Goal: Information Seeking & Learning: Learn about a topic

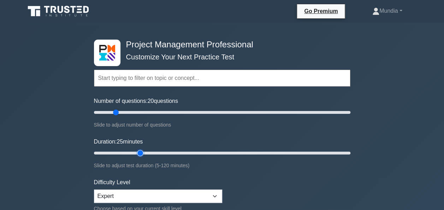
type input "25"
click at [139, 152] on input "Duration: 25 minutes" at bounding box center [222, 153] width 256 height 8
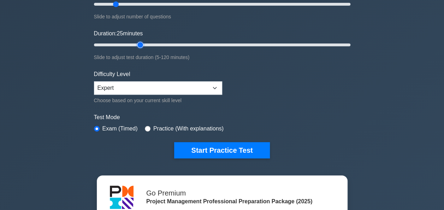
scroll to position [118, 0]
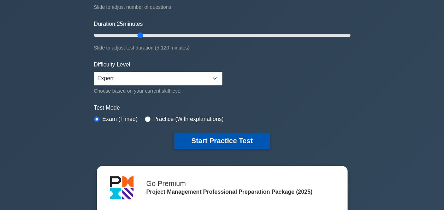
click at [239, 138] on button "Start Practice Test" at bounding box center [221, 140] width 95 height 16
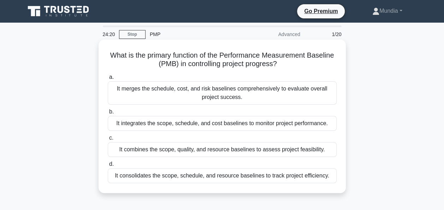
click at [214, 124] on div "It integrates the scope, schedule, and cost baselines to monitor project perfor…" at bounding box center [222, 123] width 229 height 15
click at [108, 114] on input "b. It integrates the scope, schedule, and cost baselines to monitor project per…" at bounding box center [108, 111] width 0 height 5
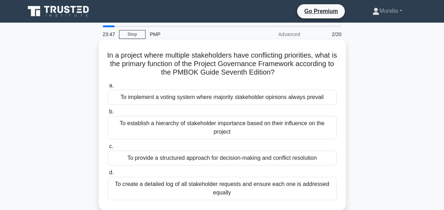
click at [168, 158] on div "To provide a structured approach for decision-making and conflict resolution" at bounding box center [222, 157] width 229 height 15
click at [108, 149] on input "c. To provide a structured approach for decision-making and conflict resolution" at bounding box center [108, 146] width 0 height 5
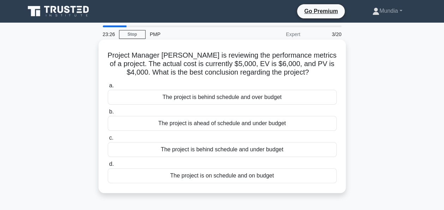
click at [222, 124] on div "The project is ahead of schedule and under budget" at bounding box center [222, 123] width 229 height 15
click at [108, 114] on input "b. The project is ahead of schedule and under budget" at bounding box center [108, 111] width 0 height 5
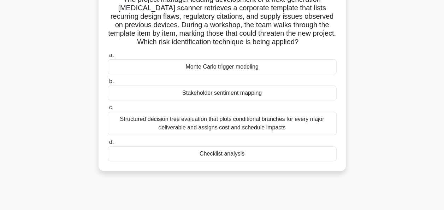
scroll to position [56, 0]
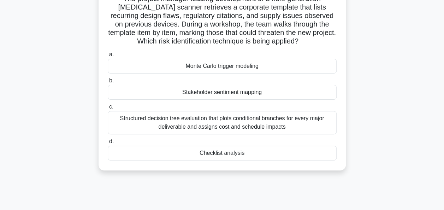
click at [212, 157] on div "Checklist analysis" at bounding box center [222, 152] width 229 height 15
click at [108, 144] on input "d. Checklist analysis" at bounding box center [108, 141] width 0 height 5
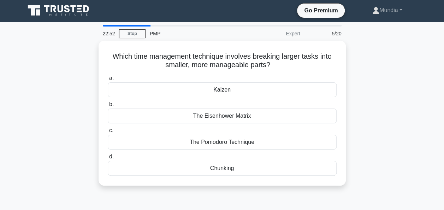
scroll to position [0, 0]
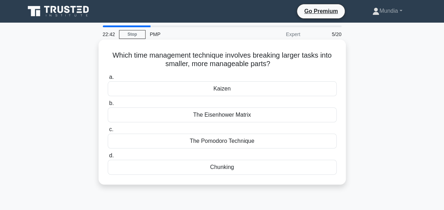
click at [218, 166] on div "Chunking" at bounding box center [222, 167] width 229 height 15
click at [108, 158] on input "d. Chunking" at bounding box center [108, 155] width 0 height 5
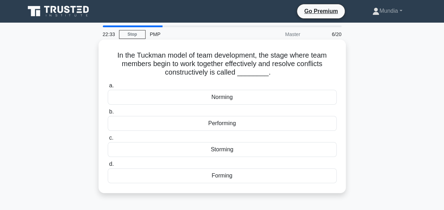
click at [226, 100] on div "Norming" at bounding box center [222, 97] width 229 height 15
click at [108, 88] on input "a. Norming" at bounding box center [108, 85] width 0 height 5
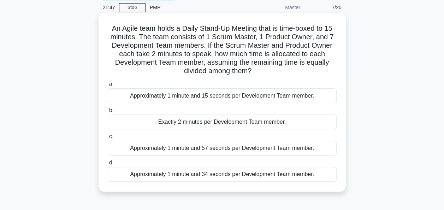
scroll to position [28, 0]
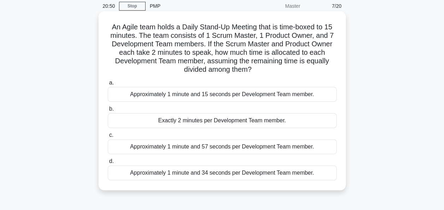
click at [169, 145] on div "Approximately 1 minute and 57 seconds per Development Team member." at bounding box center [222, 146] width 229 height 15
click at [108, 137] on input "c. Approximately 1 minute and 57 seconds per Development Team member." at bounding box center [108, 135] width 0 height 5
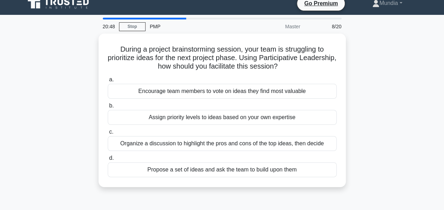
scroll to position [0, 0]
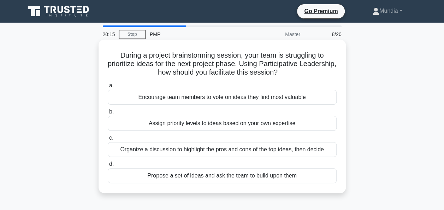
click at [196, 151] on div "Organize a discussion to highlight the pros and cons of the top ideas, then dec…" at bounding box center [222, 149] width 229 height 15
click at [108, 140] on input "c. Organize a discussion to highlight the pros and cons of the top ideas, then …" at bounding box center [108, 138] width 0 height 5
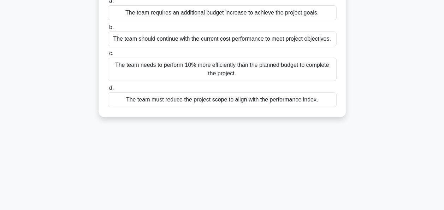
scroll to position [113, 0]
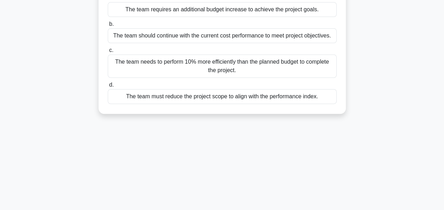
click at [225, 62] on div "The team needs to perform 10% more efficiently than the planned budget to compl…" at bounding box center [222, 65] width 229 height 23
click at [108, 53] on input "c. The team needs to perform 10% more efficiently than the planned budget to co…" at bounding box center [108, 50] width 0 height 5
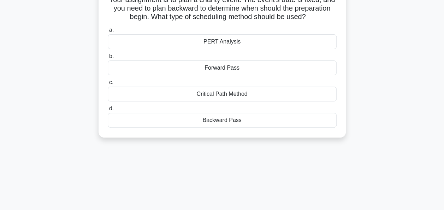
scroll to position [56, 0]
click at [221, 93] on div "Critical Path Method" at bounding box center [222, 92] width 229 height 15
click at [108, 84] on input "c. Critical Path Method" at bounding box center [108, 81] width 0 height 5
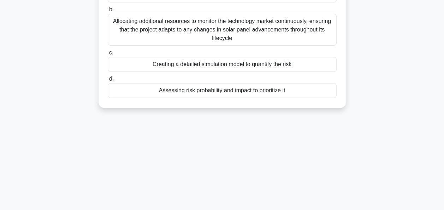
scroll to position [113, 0]
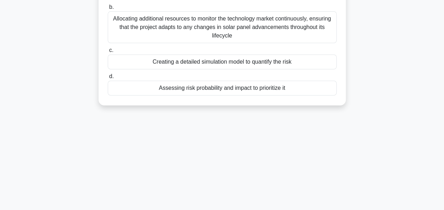
click at [210, 61] on div "Creating a detailed simulation model to quantify the risk" at bounding box center [222, 61] width 229 height 15
click at [108, 53] on input "c. Creating a detailed simulation model to quantify the risk" at bounding box center [108, 50] width 0 height 5
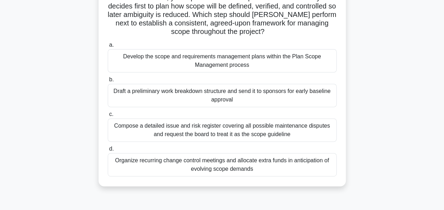
scroll to position [71, 0]
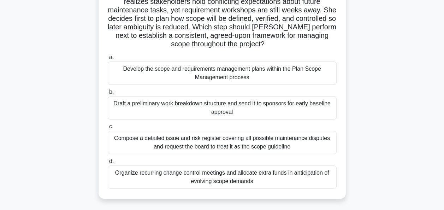
click at [218, 70] on div "Develop the scope and requirements management plans within the Plan Scope Manag…" at bounding box center [222, 72] width 229 height 23
click at [108, 60] on input "a. Develop the scope and requirements management plans within the Plan Scope Ma…" at bounding box center [108, 57] width 0 height 5
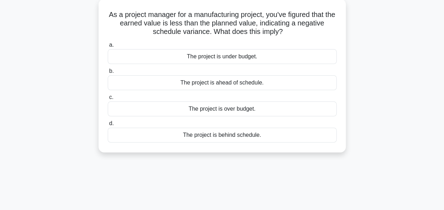
scroll to position [56, 0]
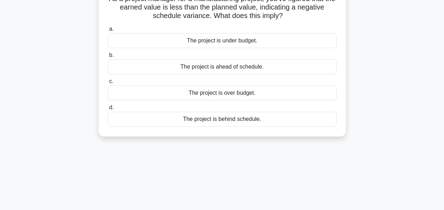
click at [228, 121] on div "The project is behind schedule." at bounding box center [222, 119] width 229 height 15
click at [108, 110] on input "d. The project is behind schedule." at bounding box center [108, 107] width 0 height 5
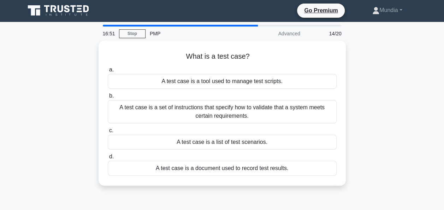
scroll to position [0, 0]
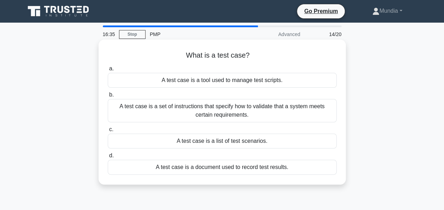
click at [225, 112] on div "A test case is a set of instructions that specify how to validate that a system…" at bounding box center [222, 110] width 229 height 23
click at [108, 97] on input "b. A test case is a set of instructions that specify how to validate that a sys…" at bounding box center [108, 95] width 0 height 5
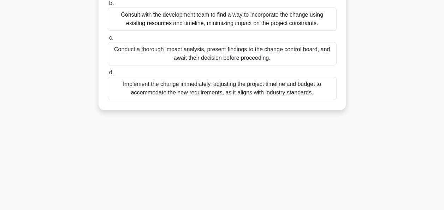
scroll to position [172, 0]
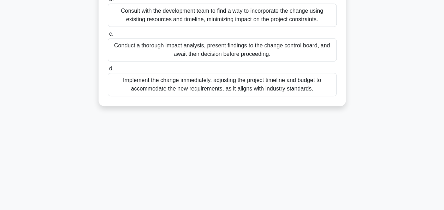
click at [233, 51] on div "Conduct a thorough impact analysis, present findings to the change control boar…" at bounding box center [222, 49] width 229 height 23
click at [108, 36] on input "c. Conduct a thorough impact analysis, present findings to the change control b…" at bounding box center [108, 34] width 0 height 5
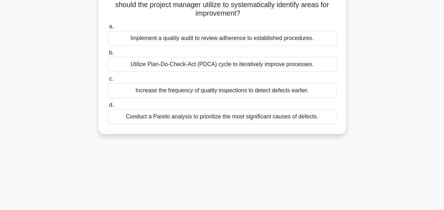
scroll to position [71, 0]
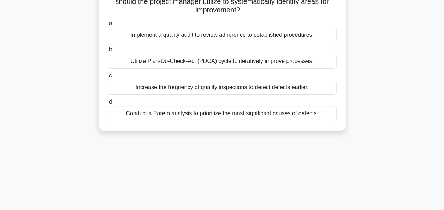
click at [191, 62] on div "Utilize Plan-Do-Check-Act (PDCA) cycle to iteratively improve processes." at bounding box center [222, 61] width 229 height 15
click at [108, 52] on input "b. Utilize Plan-Do-Check-Act (PDCA) cycle to iteratively improve processes." at bounding box center [108, 49] width 0 height 5
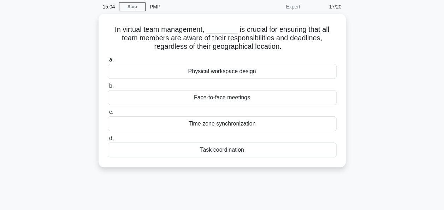
scroll to position [28, 0]
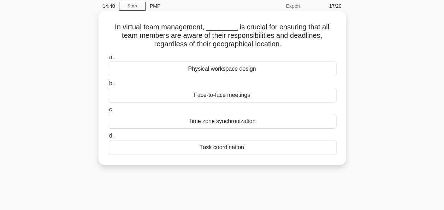
click at [215, 150] on div "Task coordination" at bounding box center [222, 147] width 229 height 15
click at [108, 138] on input "d. Task coordination" at bounding box center [108, 135] width 0 height 5
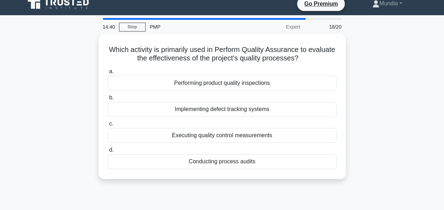
scroll to position [0, 0]
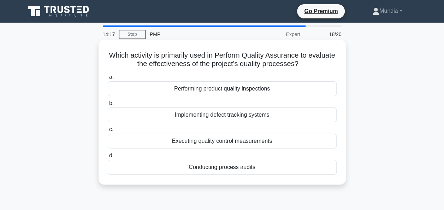
click at [212, 89] on div "Performing product quality inspections" at bounding box center [222, 88] width 229 height 15
click at [108, 79] on input "a. Performing product quality inspections" at bounding box center [108, 77] width 0 height 5
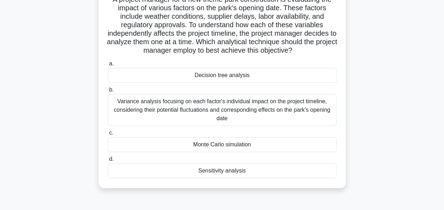
scroll to position [56, 0]
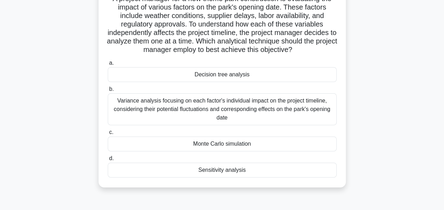
click at [219, 173] on div "Sensitivity analysis" at bounding box center [222, 169] width 229 height 15
click at [108, 161] on input "d. Sensitivity analysis" at bounding box center [108, 158] width 0 height 5
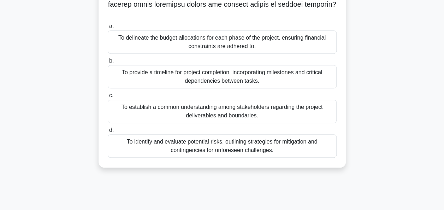
scroll to position [172, 0]
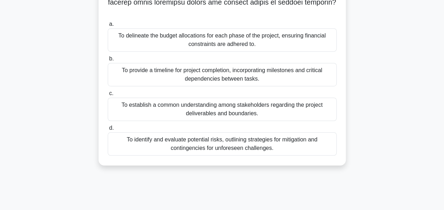
click at [212, 98] on div "To establish a common understanding among stakeholders regarding the project de…" at bounding box center [222, 108] width 229 height 23
click at [108, 96] on input "c. To establish a common understanding among stakeholders regarding the project…" at bounding box center [108, 93] width 0 height 5
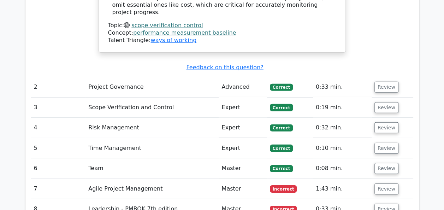
scroll to position [1017, 0]
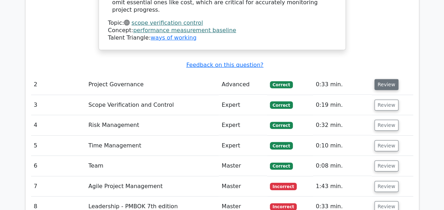
click at [388, 79] on button "Review" at bounding box center [386, 84] width 24 height 11
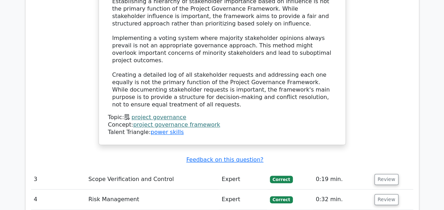
scroll to position [1412, 0]
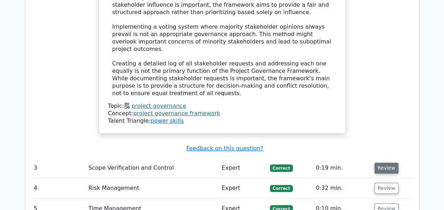
click at [386, 162] on button "Review" at bounding box center [386, 167] width 24 height 11
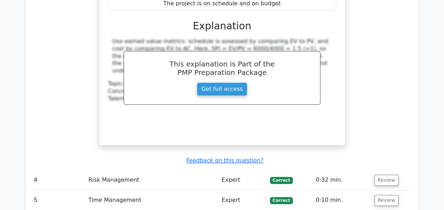
scroll to position [1723, 0]
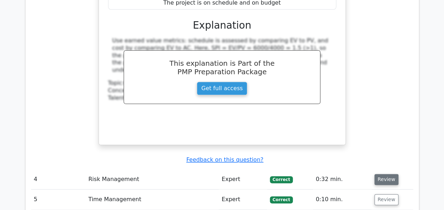
click at [376, 174] on button "Review" at bounding box center [386, 179] width 24 height 11
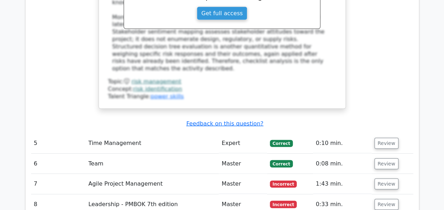
scroll to position [2161, 0]
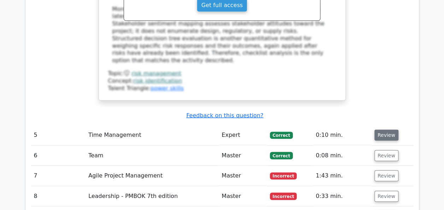
click at [383, 130] on button "Review" at bounding box center [386, 135] width 24 height 11
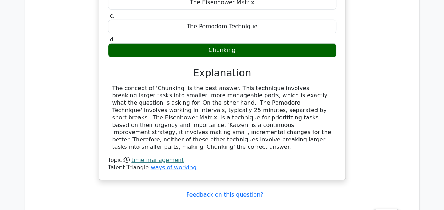
scroll to position [2373, 0]
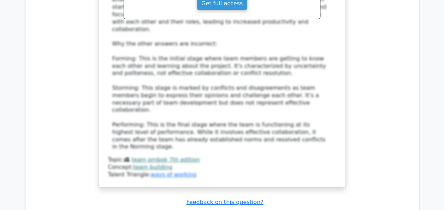
scroll to position [2839, 0]
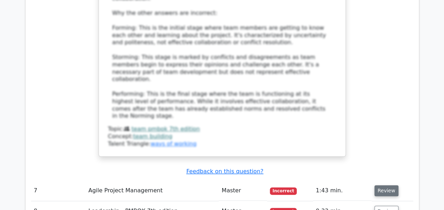
click at [384, 185] on button "Review" at bounding box center [386, 190] width 24 height 11
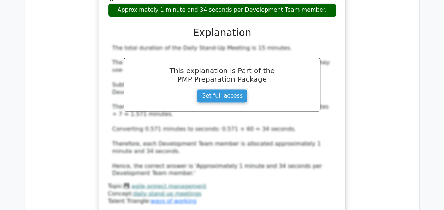
scroll to position [3192, 0]
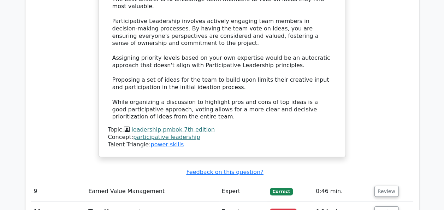
scroll to position [3630, 0]
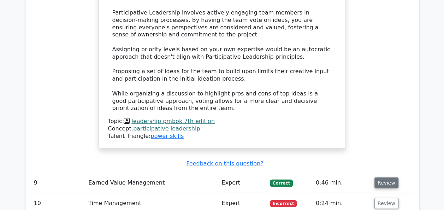
click at [387, 177] on button "Review" at bounding box center [386, 182] width 24 height 11
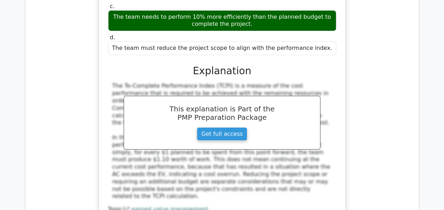
scroll to position [3955, 0]
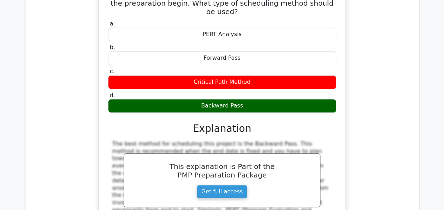
scroll to position [4265, 0]
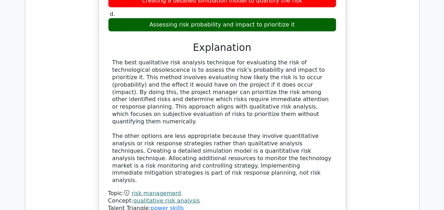
scroll to position [4689, 0]
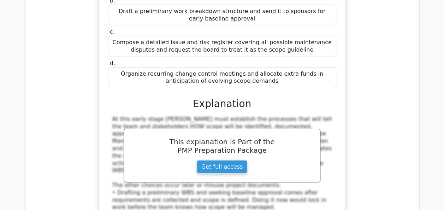
scroll to position [5127, 0]
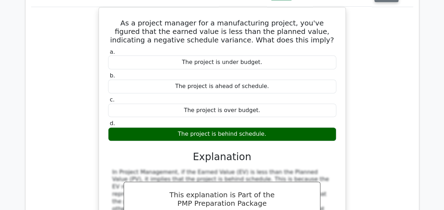
scroll to position [5438, 0]
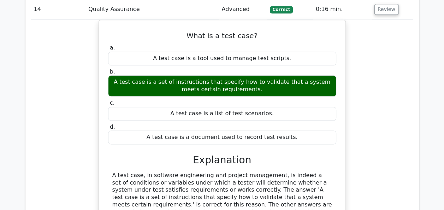
scroll to position [5748, 0]
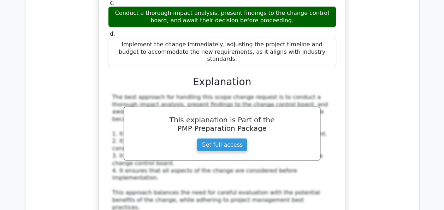
scroll to position [6229, 0]
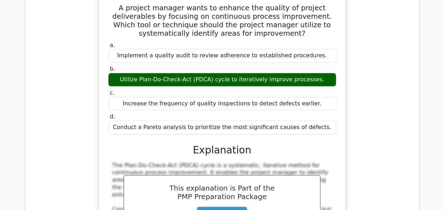
scroll to position [6666, 0]
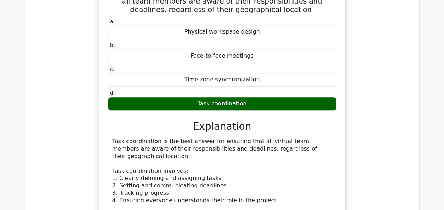
scroll to position [7020, 0]
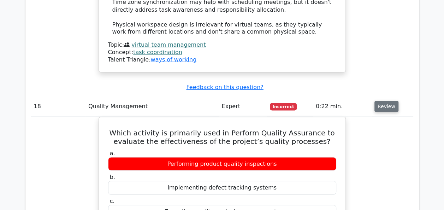
scroll to position [7316, 0]
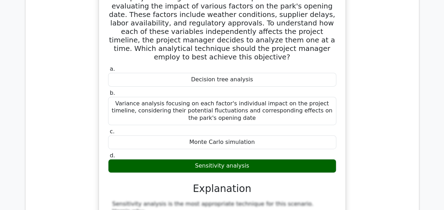
scroll to position [7754, 0]
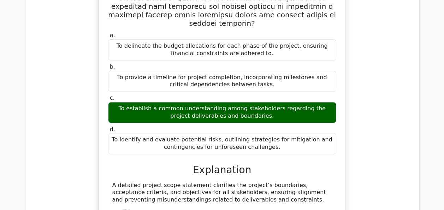
scroll to position [8431, 0]
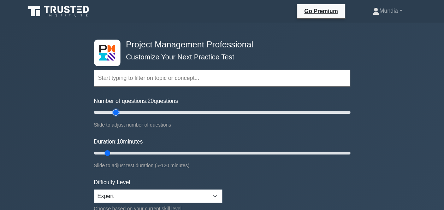
type input "20"
click at [117, 111] on input "Number of questions: 20 questions" at bounding box center [222, 112] width 256 height 8
type input "25"
click at [136, 151] on input "Duration: 25 minutes" at bounding box center [222, 153] width 256 height 8
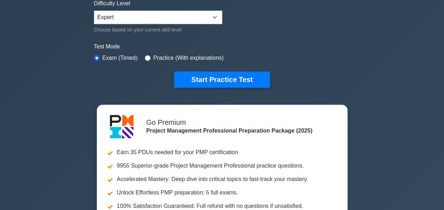
scroll to position [188, 0]
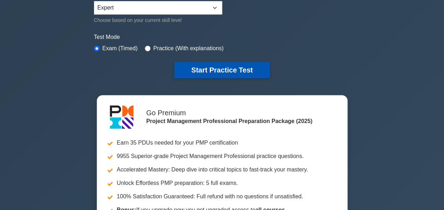
click at [229, 73] on button "Start Practice Test" at bounding box center [221, 70] width 95 height 16
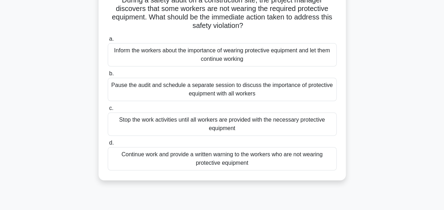
scroll to position [56, 0]
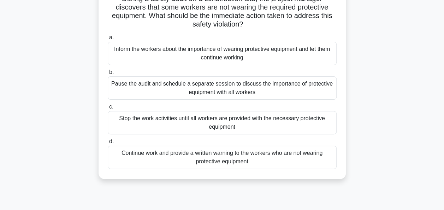
click at [213, 120] on div "Stop the work activities until all workers are provided with the necessary prot…" at bounding box center [222, 122] width 229 height 23
click at [108, 109] on input "c. Stop the work activities until all workers are provided with the necessary p…" at bounding box center [108, 107] width 0 height 5
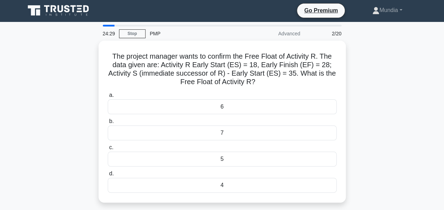
scroll to position [0, 0]
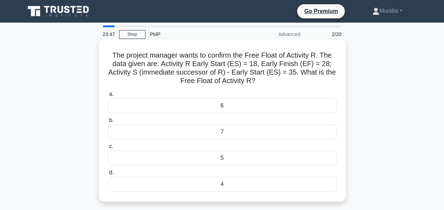
click at [211, 131] on div "7" at bounding box center [222, 131] width 229 height 15
click at [108, 123] on input "b. 7" at bounding box center [108, 120] width 0 height 5
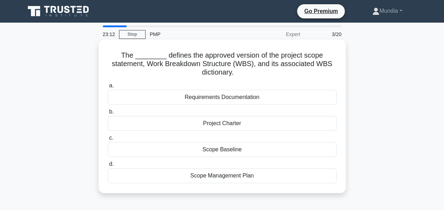
click at [224, 173] on div "Scope Management Plan" at bounding box center [222, 175] width 229 height 15
click at [108, 166] on input "d. Scope Management Plan" at bounding box center [108, 164] width 0 height 5
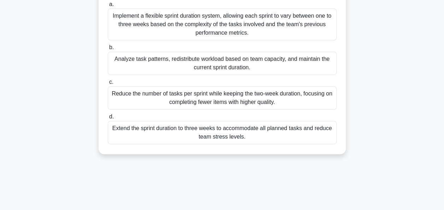
scroll to position [141, 0]
click at [197, 59] on div "Analyze task patterns, redistribute workload based on team capacity, and mainta…" at bounding box center [222, 62] width 229 height 23
click at [108, 49] on input "b. Analyze task patterns, redistribute workload based on team capacity, and mai…" at bounding box center [108, 46] width 0 height 5
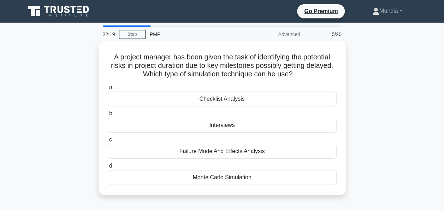
scroll to position [14, 0]
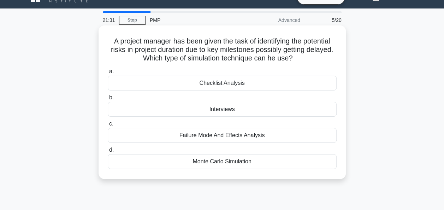
click at [209, 162] on div "Monte Carlo Simulation" at bounding box center [222, 161] width 229 height 15
click at [108, 152] on input "d. Monte Carlo Simulation" at bounding box center [108, 150] width 0 height 5
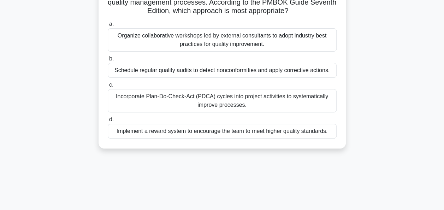
scroll to position [71, 0]
click at [226, 94] on div "Incorporate Plan-Do-Check-Act (PDCA) cycles into project activities to systemat…" at bounding box center [222, 99] width 229 height 23
click at [108, 87] on input "c. Incorporate Plan-Do-Check-Act (PDCA) cycles into project activities to syste…" at bounding box center [108, 84] width 0 height 5
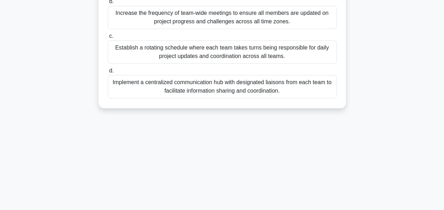
scroll to position [172, 0]
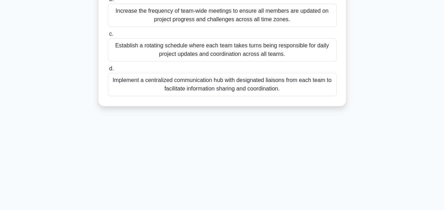
click at [224, 83] on div "Implement a centralized communication hub with designated liaisons from each te…" at bounding box center [222, 84] width 229 height 23
click at [108, 71] on input "d. Implement a centralized communication hub with designated liaisons from each…" at bounding box center [108, 68] width 0 height 5
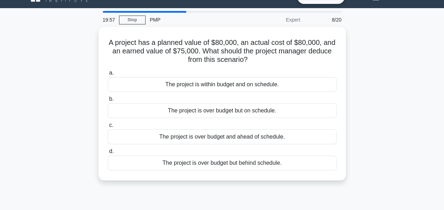
scroll to position [28, 0]
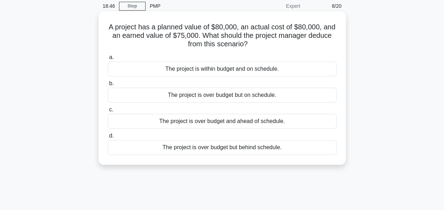
click at [222, 150] on div "The project is over budget but behind schedule." at bounding box center [222, 147] width 229 height 15
click at [108, 138] on input "d. The project is over budget but behind schedule." at bounding box center [108, 135] width 0 height 5
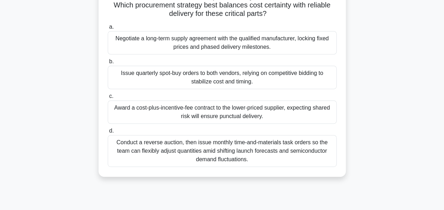
scroll to position [85, 0]
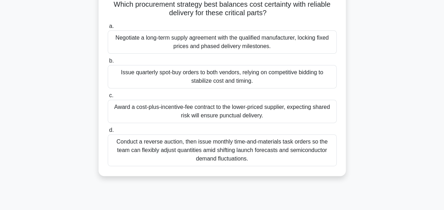
click at [216, 37] on div "Negotiate a long-term supply agreement with the qualified manufacturer, locking…" at bounding box center [222, 41] width 229 height 23
click at [108, 29] on input "a. Negotiate a long-term supply agreement with the qualified manufacturer, lock…" at bounding box center [108, 26] width 0 height 5
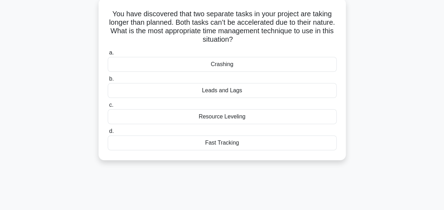
scroll to position [42, 0]
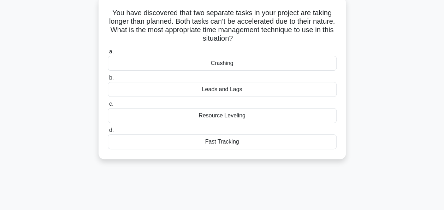
click at [221, 62] on div "Crashing" at bounding box center [222, 63] width 229 height 15
click at [108, 54] on input "a. Crashing" at bounding box center [108, 51] width 0 height 5
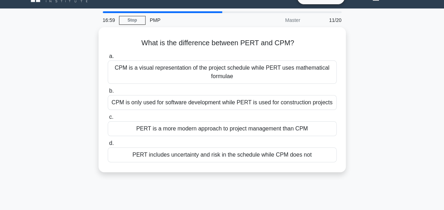
scroll to position [28, 0]
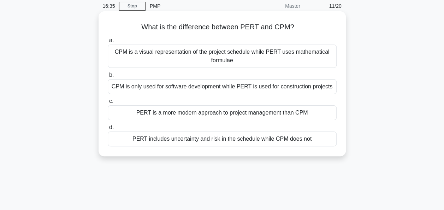
click at [221, 58] on div "CPM is a visual representation of the project schedule while PERT uses mathemat…" at bounding box center [222, 55] width 229 height 23
click at [108, 43] on input "a. CPM is a visual representation of the project schedule while PERT uses mathe…" at bounding box center [108, 40] width 0 height 5
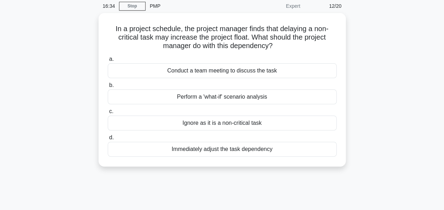
scroll to position [0, 0]
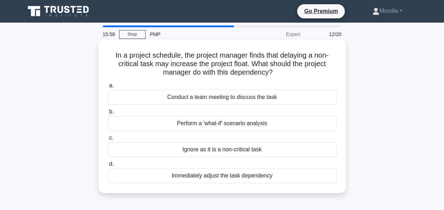
click at [208, 125] on div "Perform a 'what-if' scenario analysis" at bounding box center [222, 123] width 229 height 15
click at [108, 114] on input "b. Perform a 'what-if' scenario analysis" at bounding box center [108, 111] width 0 height 5
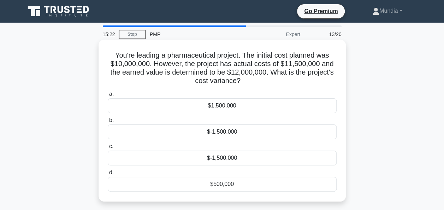
click at [216, 134] on div "$-1,500,000" at bounding box center [222, 131] width 229 height 15
click at [108, 123] on input "b. $-1,500,000" at bounding box center [108, 120] width 0 height 5
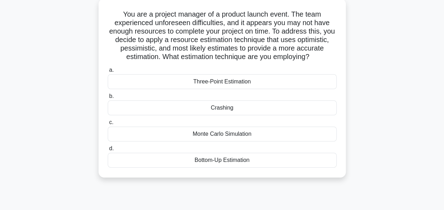
scroll to position [42, 0]
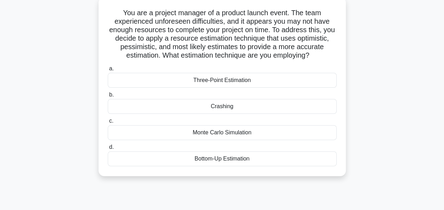
click at [225, 78] on div "Three-Point Estimation" at bounding box center [222, 80] width 229 height 15
click at [108, 71] on input "a. Three-Point Estimation" at bounding box center [108, 68] width 0 height 5
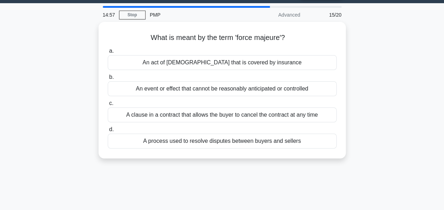
scroll to position [0, 0]
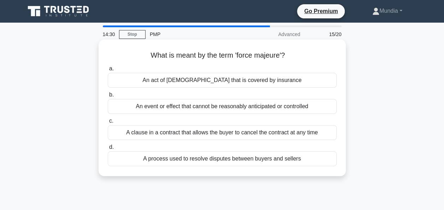
click at [220, 107] on div "An event or effect that cannot be reasonably anticipated or controlled" at bounding box center [222, 106] width 229 height 15
click at [108, 97] on input "b. An event or effect that cannot be reasonably anticipated or controlled" at bounding box center [108, 95] width 0 height 5
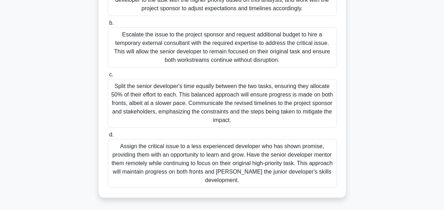
scroll to position [182, 0]
click at [223, 158] on div "Assign the critical issue to a less experienced developer who has shown promise…" at bounding box center [222, 162] width 229 height 49
click at [108, 137] on input "d. Assign the critical issue to a less experienced developer who has shown prom…" at bounding box center [108, 134] width 0 height 5
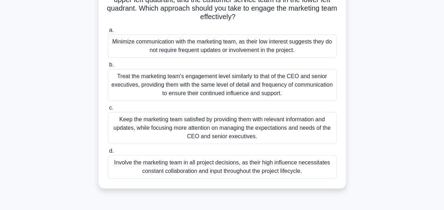
scroll to position [99, 0]
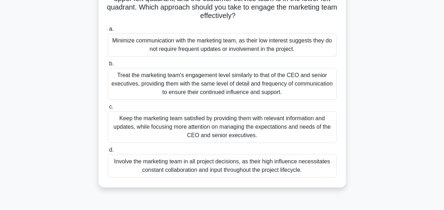
click at [207, 124] on div "Keep the marketing team satisfied by providing them with relevant information a…" at bounding box center [222, 127] width 229 height 32
click at [108, 109] on input "c. Keep the marketing team satisfied by providing them with relevant informatio…" at bounding box center [108, 107] width 0 height 5
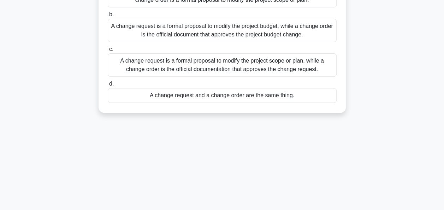
scroll to position [113, 0]
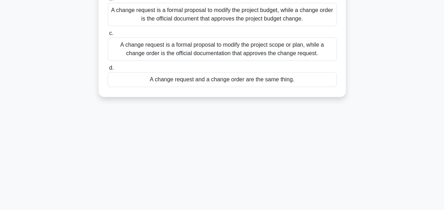
click at [199, 49] on div "A change request is a formal proposal to modify the project scope or plan, whil…" at bounding box center [222, 48] width 229 height 23
click at [108, 36] on input "c. A change request is a formal proposal to modify the project scope or plan, w…" at bounding box center [108, 33] width 0 height 5
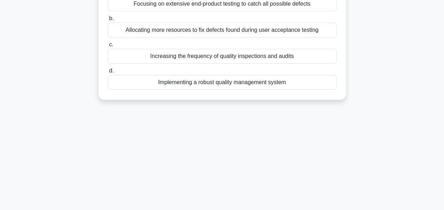
scroll to position [99, 0]
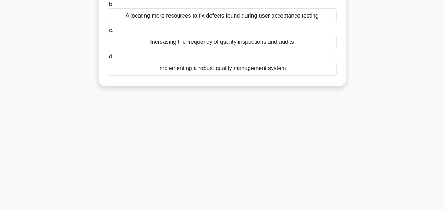
click at [223, 49] on div "Increasing the frequency of quality inspections and audits" at bounding box center [222, 42] width 229 height 15
click at [108, 33] on input "c. Increasing the frequency of quality inspections and audits" at bounding box center [108, 30] width 0 height 5
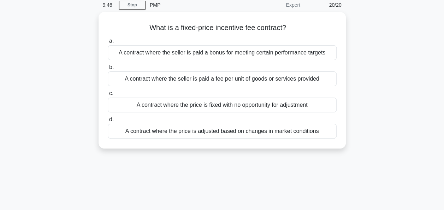
scroll to position [28, 0]
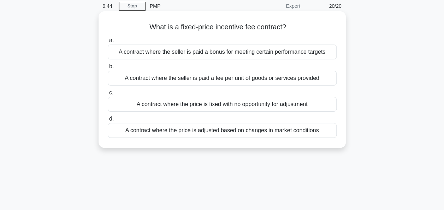
click at [244, 52] on div "A contract where the seller is paid a bonus for meeting certain performance tar…" at bounding box center [222, 51] width 229 height 15
click at [108, 43] on input "a. A contract where the seller is paid a bonus for meeting certain performance …" at bounding box center [108, 40] width 0 height 5
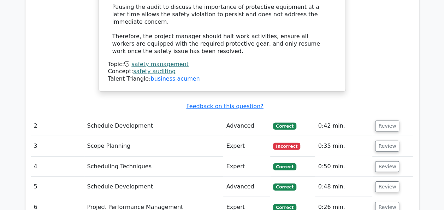
scroll to position [1003, 0]
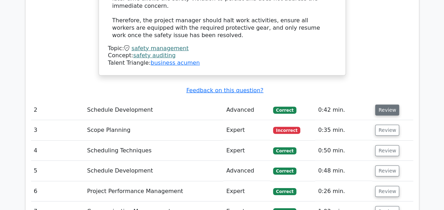
click at [386, 105] on button "Review" at bounding box center [387, 110] width 24 height 11
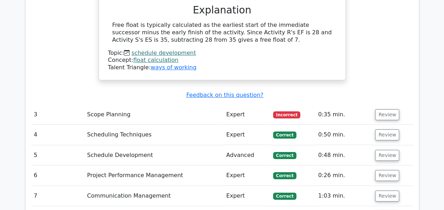
scroll to position [1285, 0]
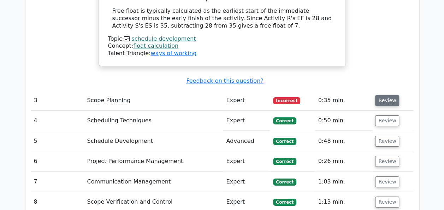
click at [383, 95] on button "Review" at bounding box center [387, 100] width 24 height 11
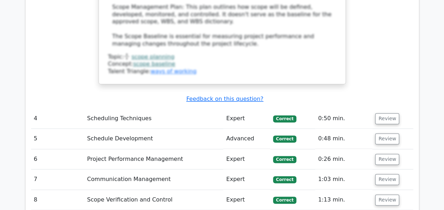
scroll to position [1751, 0]
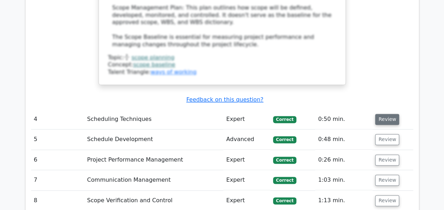
click at [385, 114] on button "Review" at bounding box center [387, 119] width 24 height 11
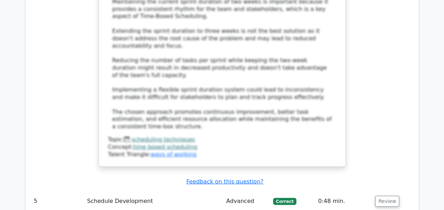
scroll to position [2302, 0]
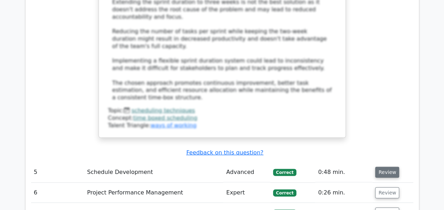
click at [381, 167] on button "Review" at bounding box center [387, 172] width 24 height 11
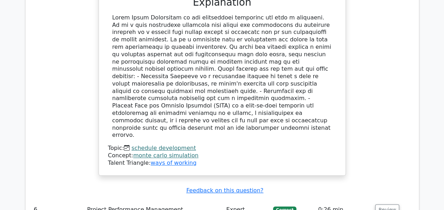
scroll to position [2698, 0]
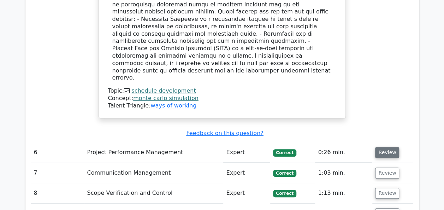
click at [387, 147] on button "Review" at bounding box center [387, 152] width 24 height 11
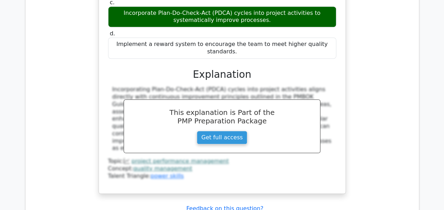
scroll to position [3008, 0]
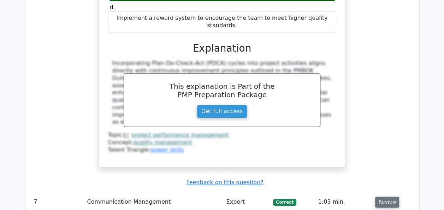
click at [383, 196] on button "Review" at bounding box center [387, 201] width 24 height 11
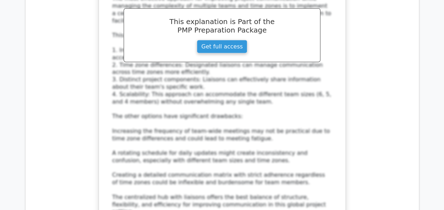
scroll to position [3474, 0]
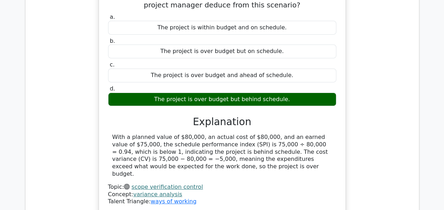
scroll to position [3799, 0]
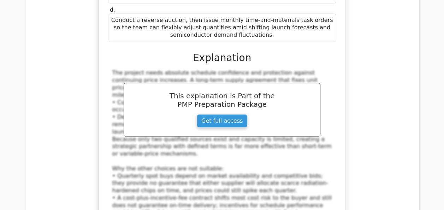
scroll to position [4251, 0]
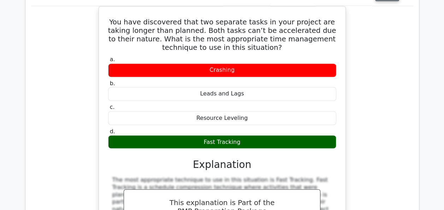
scroll to position [4562, 0]
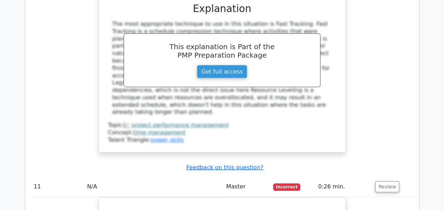
scroll to position [4689, 0]
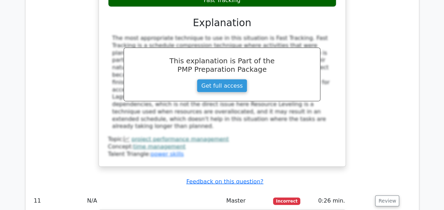
drag, startPoint x: 340, startPoint y: 102, endPoint x: 259, endPoint y: 31, distance: 107.9
drag, startPoint x: 259, startPoint y: 31, endPoint x: 201, endPoint y: 41, distance: 58.3
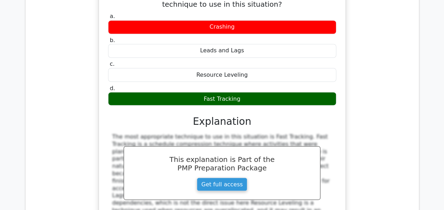
scroll to position [4590, 0]
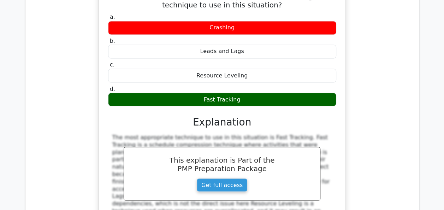
drag, startPoint x: 145, startPoint y: 90, endPoint x: 323, endPoint y: 197, distance: 207.2
copy div "What is the difference between PERT and CPM? a. CPM is a visual representation …"
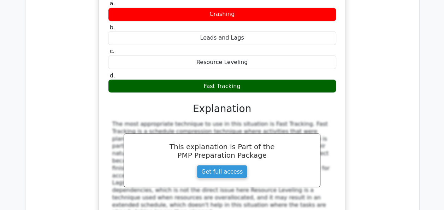
scroll to position [4604, 0]
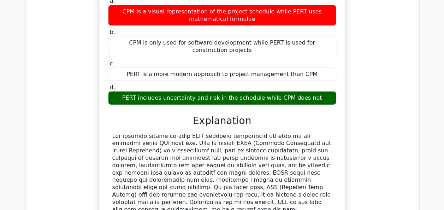
scroll to position [4943, 0]
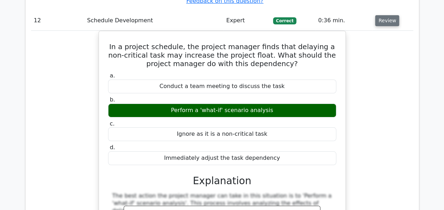
scroll to position [5254, 0]
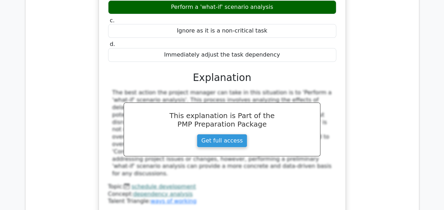
scroll to position [5353, 0]
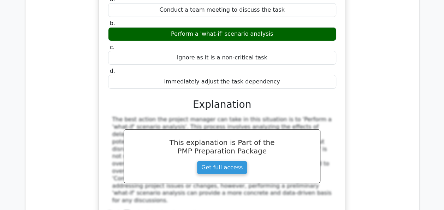
scroll to position [5325, 0]
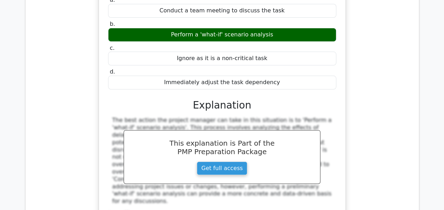
drag, startPoint x: 111, startPoint y: 25, endPoint x: 236, endPoint y: 145, distance: 173.3
copy div "You're leading a pharmaceutical project. The initial cost planned was $10,000,0…"
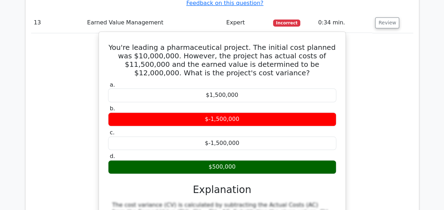
scroll to position [5579, 0]
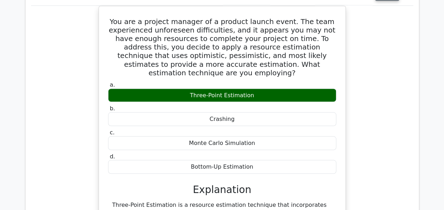
scroll to position [5904, 0]
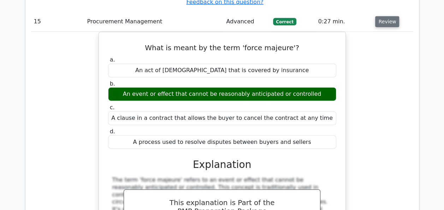
scroll to position [6214, 0]
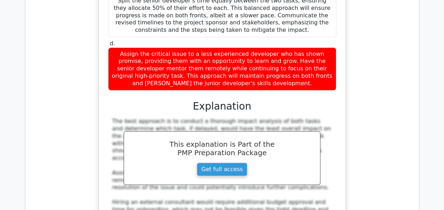
scroll to position [6794, 0]
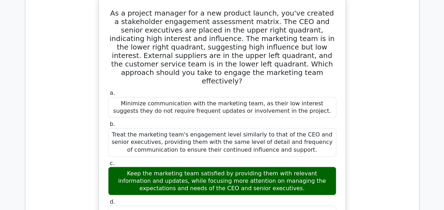
scroll to position [7175, 0]
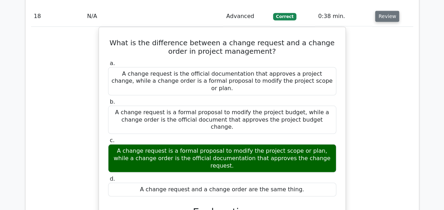
scroll to position [7556, 0]
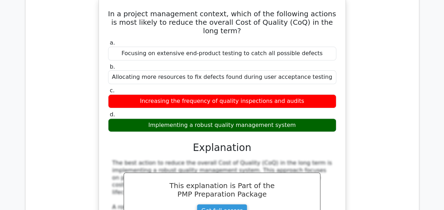
scroll to position [8036, 0]
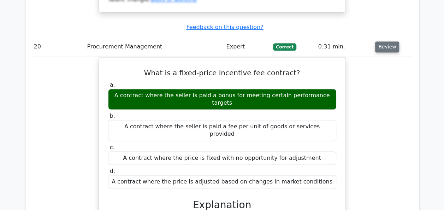
scroll to position [8464, 0]
